Goal: Task Accomplishment & Management: Manage account settings

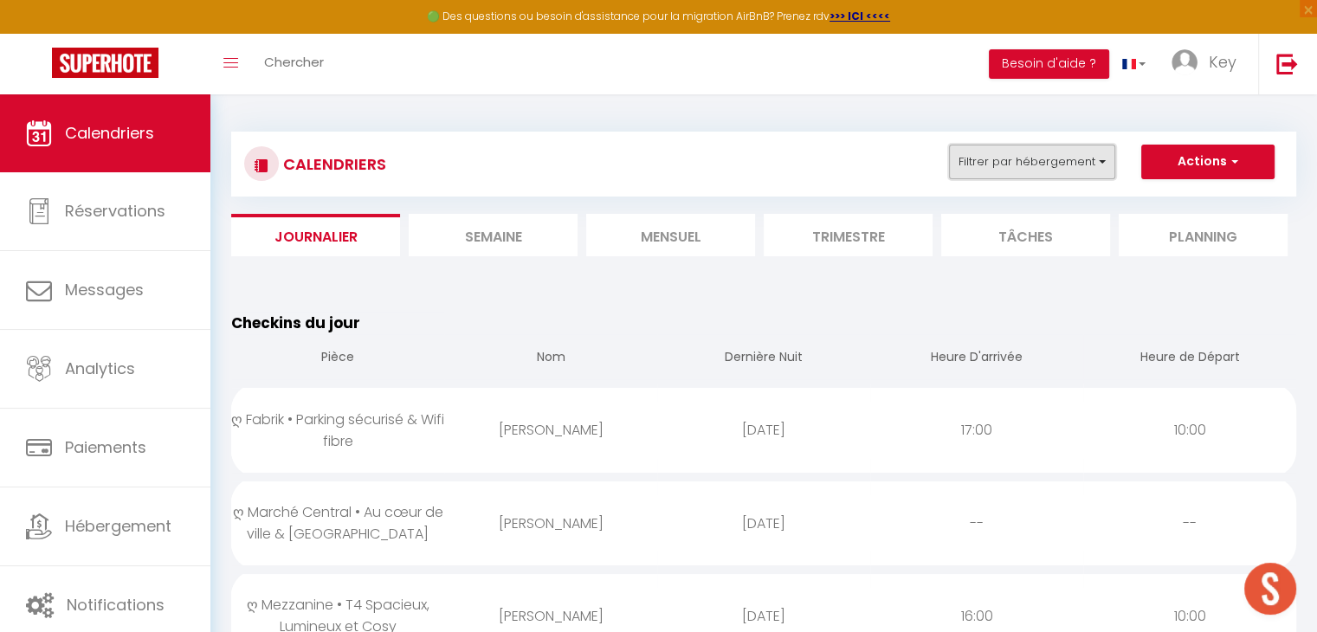
click at [1043, 147] on button "Filtrer par hébergement" at bounding box center [1032, 162] width 166 height 35
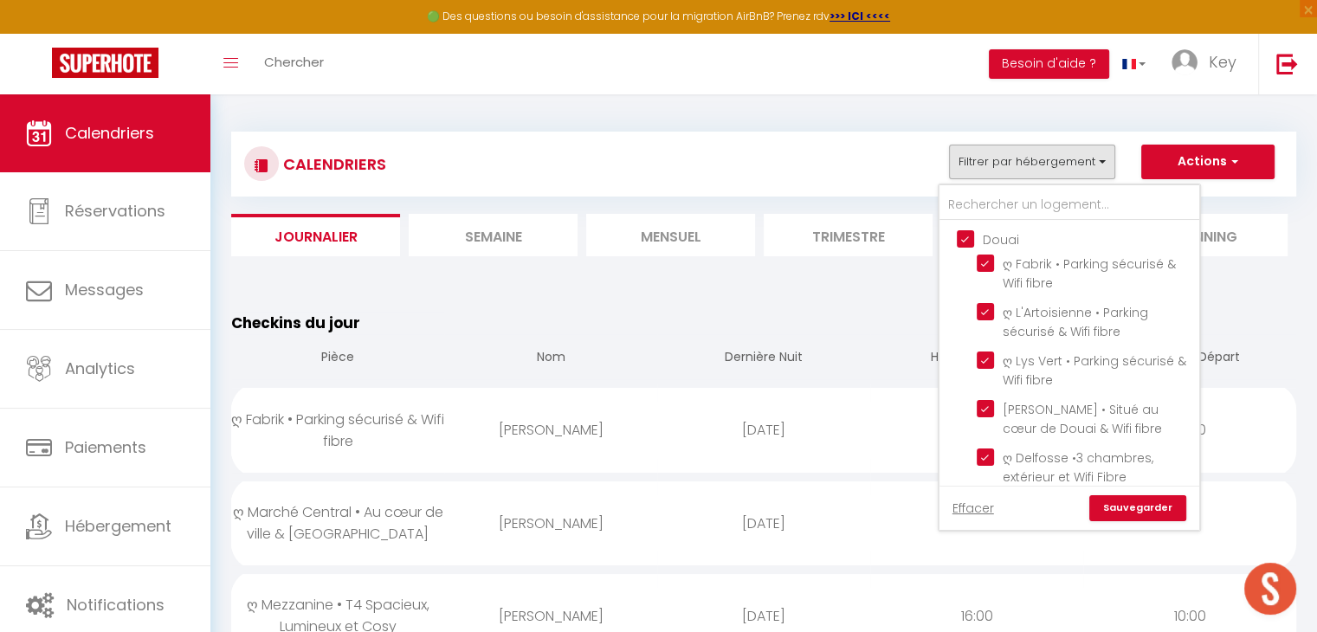
click at [968, 236] on input "Douai" at bounding box center [1087, 237] width 260 height 17
checkbox input "false"
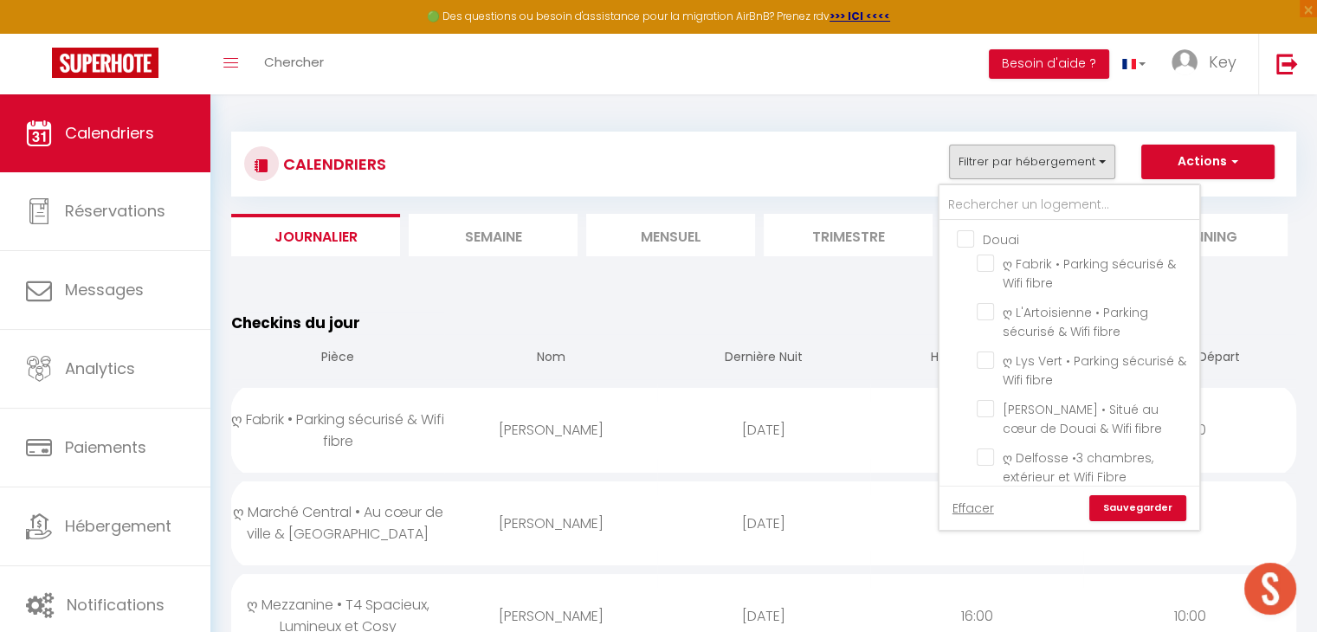
checkbox input "false"
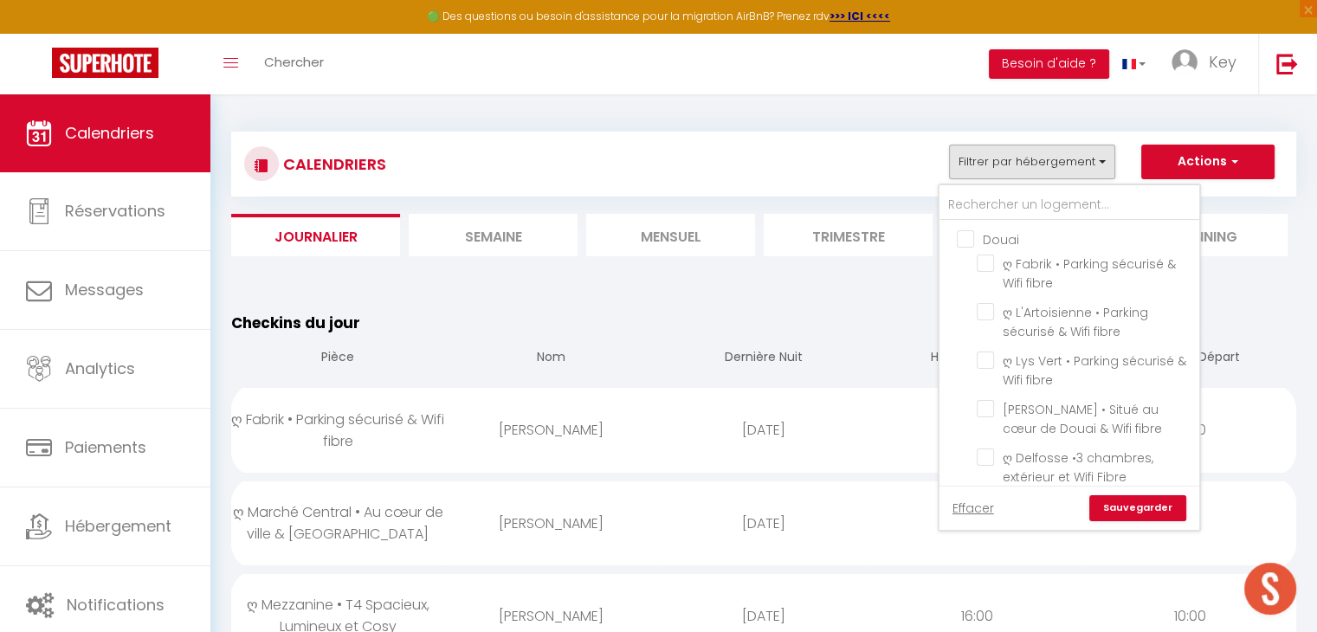
checkbox input "false"
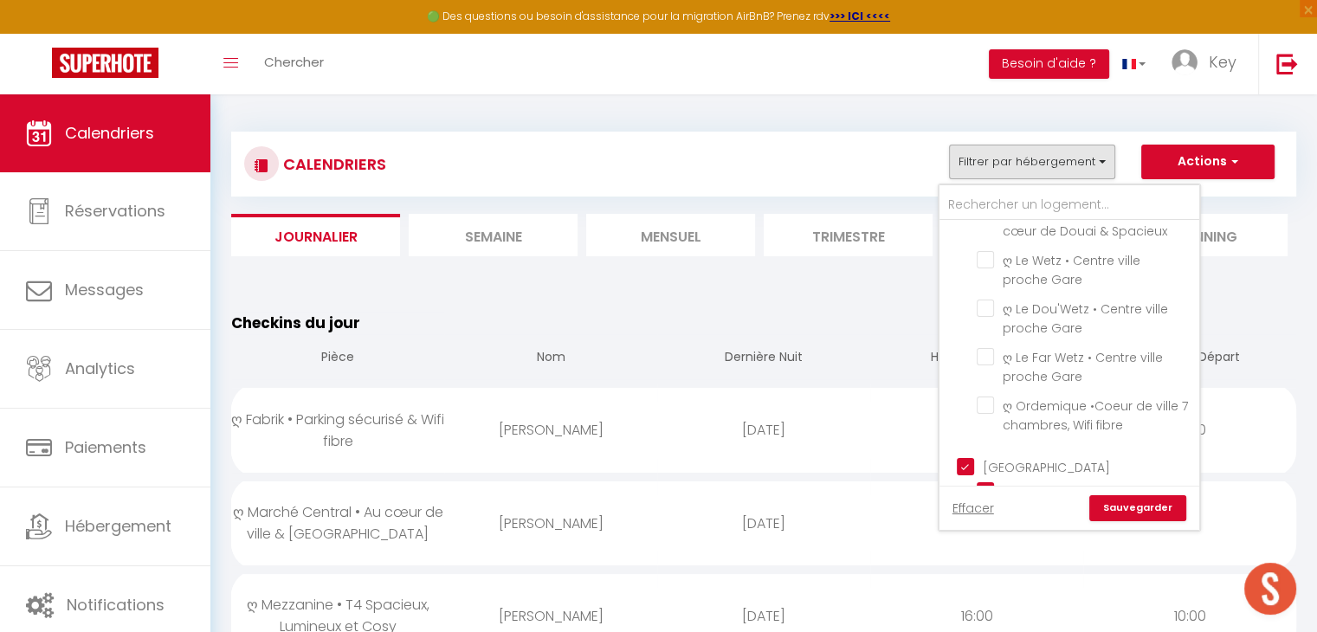
scroll to position [480, 0]
select select
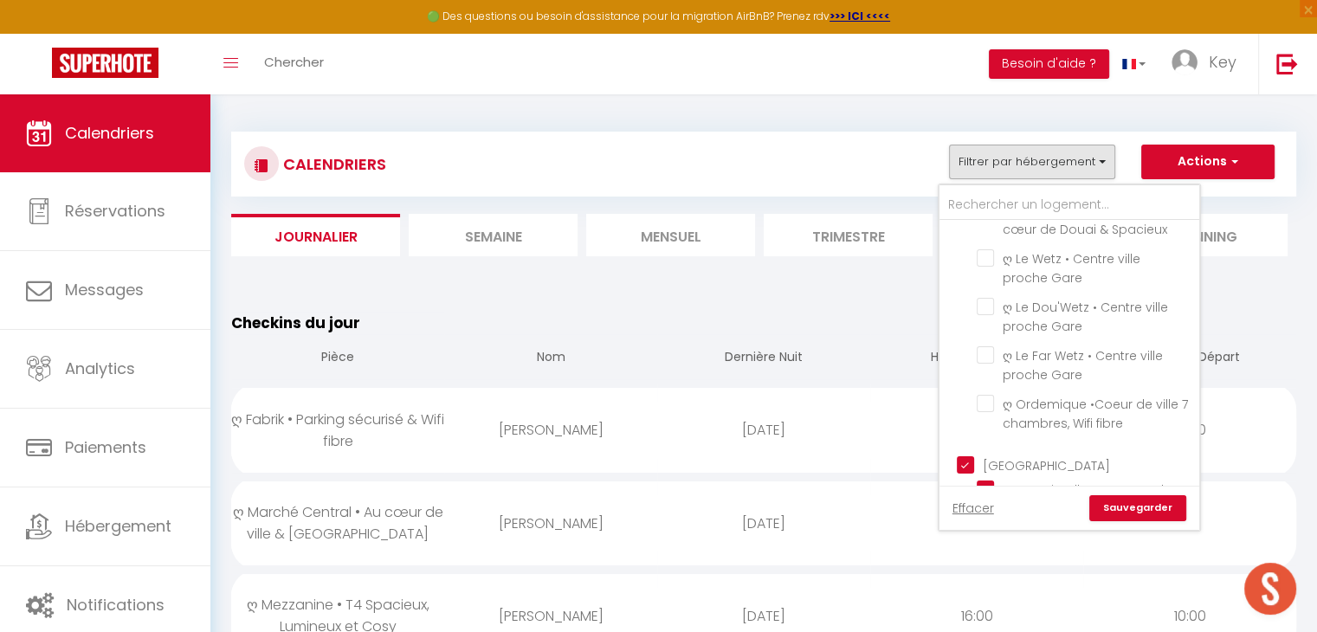
select select
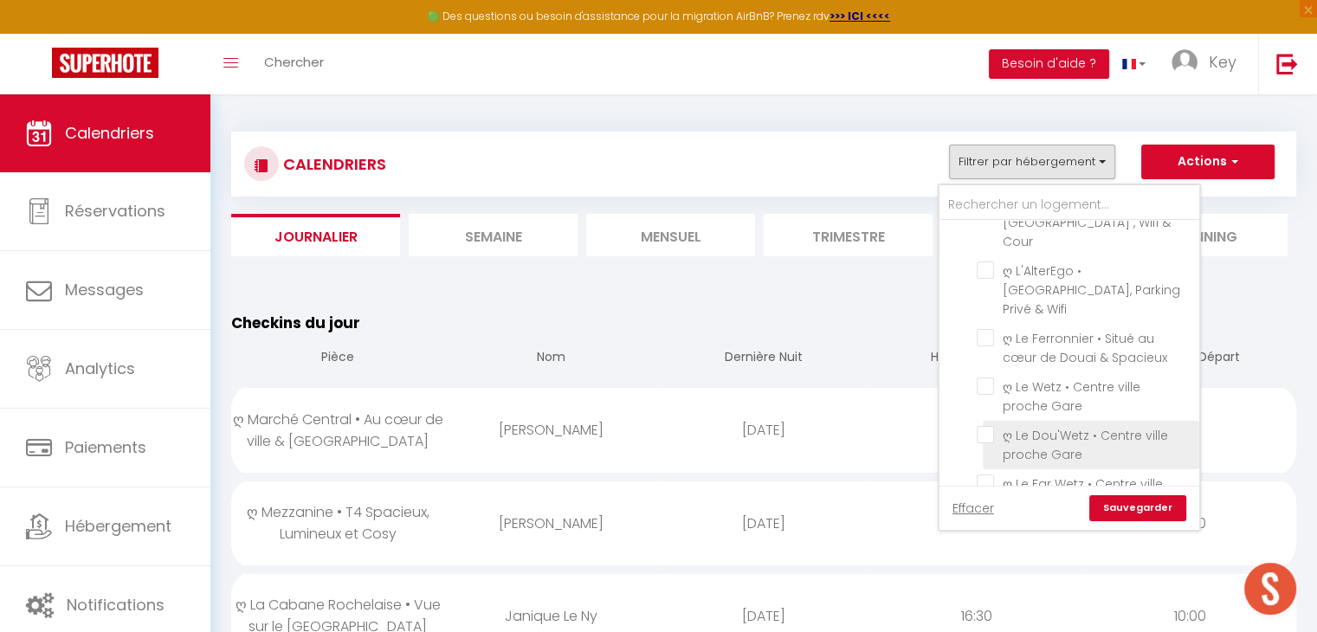
scroll to position [350, 0]
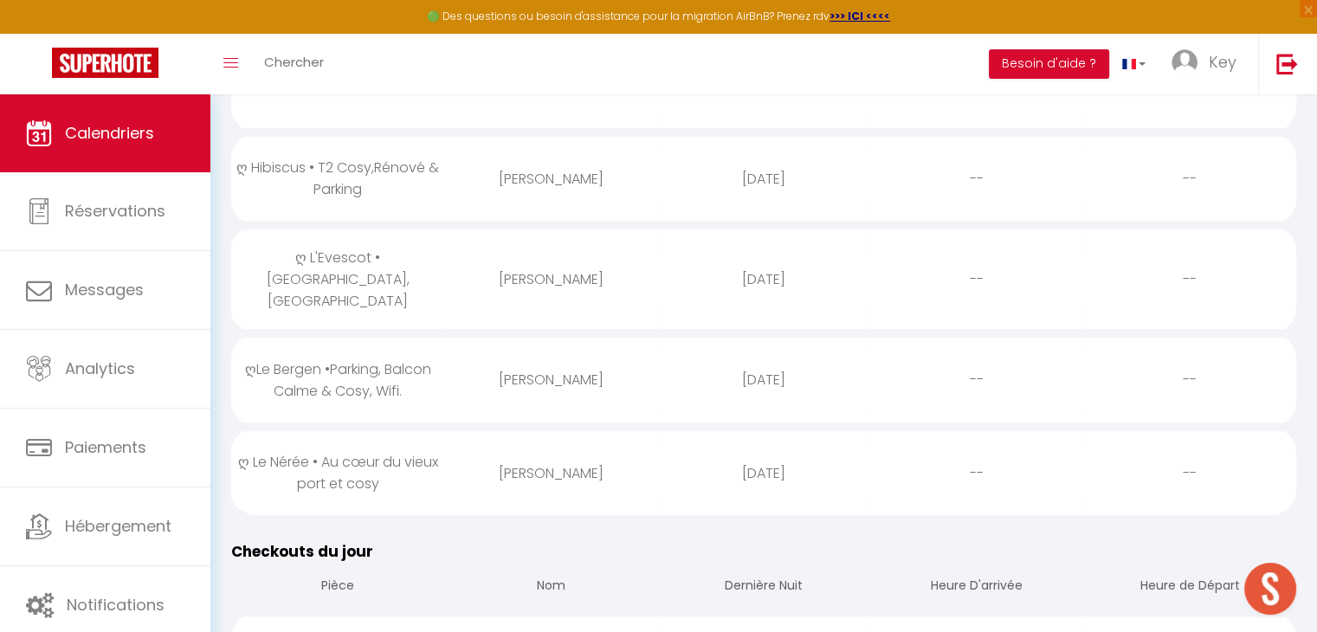
scroll to position [1173, 0]
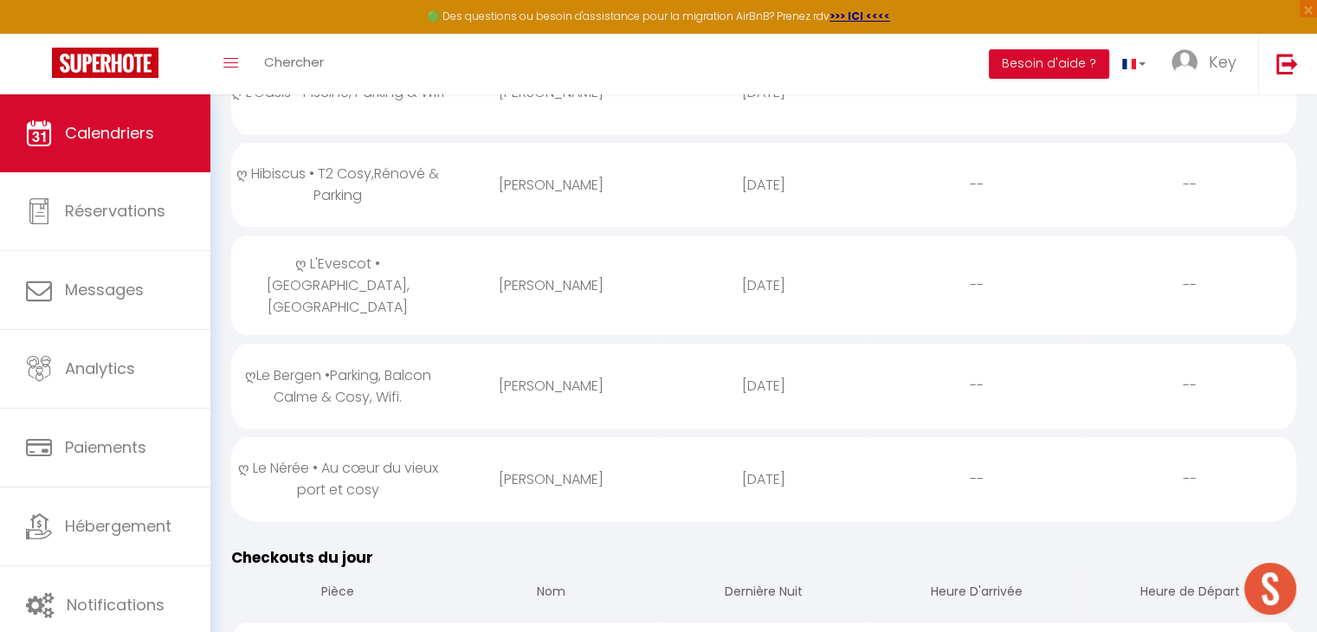
click at [561, 456] on div "[PERSON_NAME]" at bounding box center [550, 479] width 213 height 56
select select "0"
select select "1"
select select
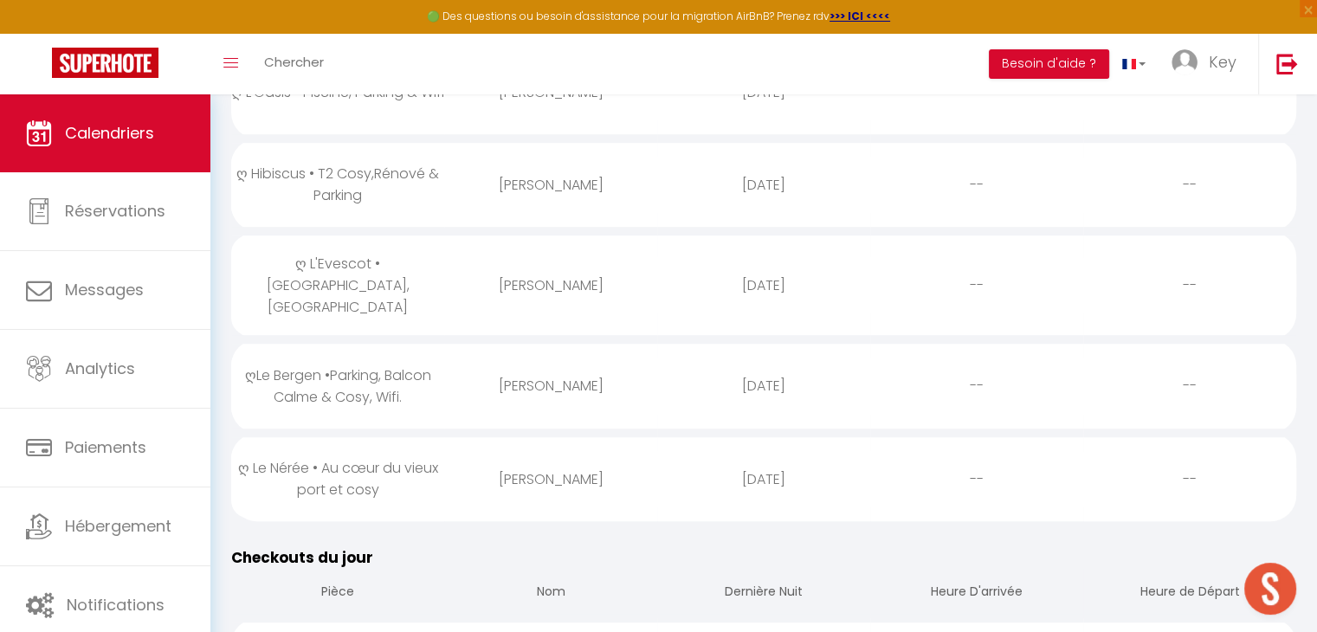
select select
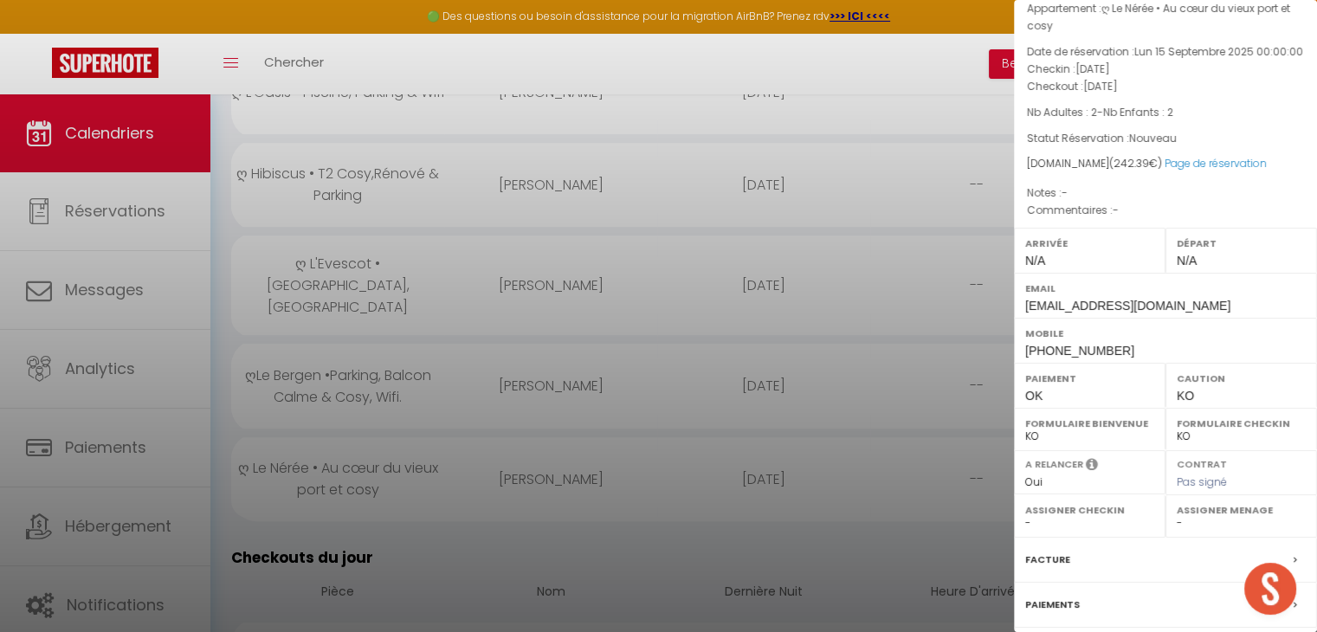
scroll to position [68, 0]
drag, startPoint x: 1114, startPoint y: 363, endPoint x: 1022, endPoint y: 364, distance: 92.7
click at [1022, 362] on div "Mobile [PHONE_NUMBER]" at bounding box center [1165, 339] width 303 height 45
copy span "[PHONE_NUMBER]"
